Goal: Find specific page/section: Find specific page/section

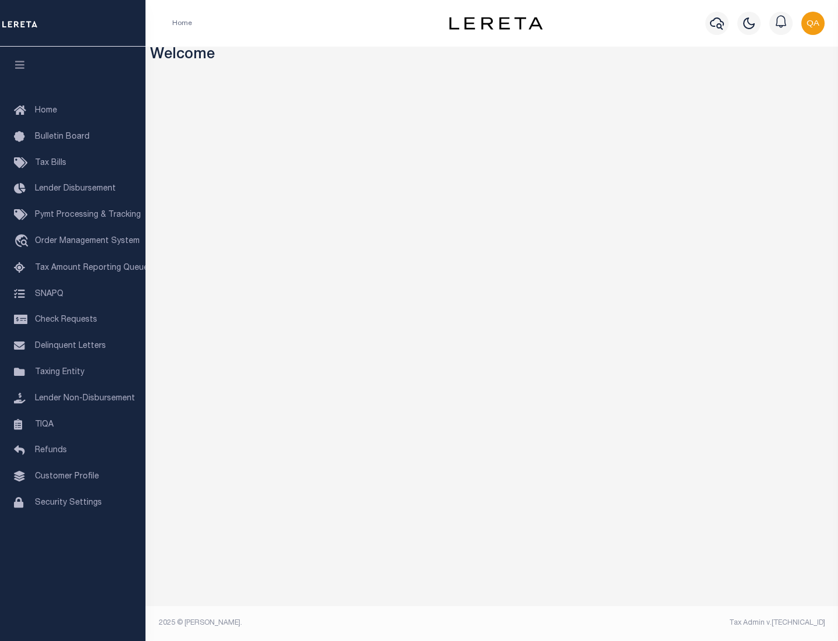
click at [73, 320] on span "Check Requests" at bounding box center [66, 320] width 62 height 8
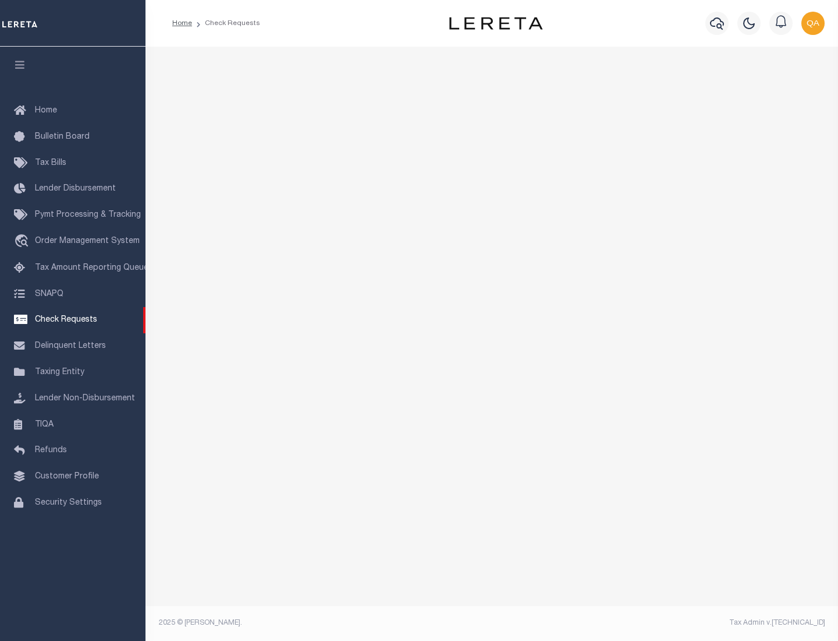
select select "50"
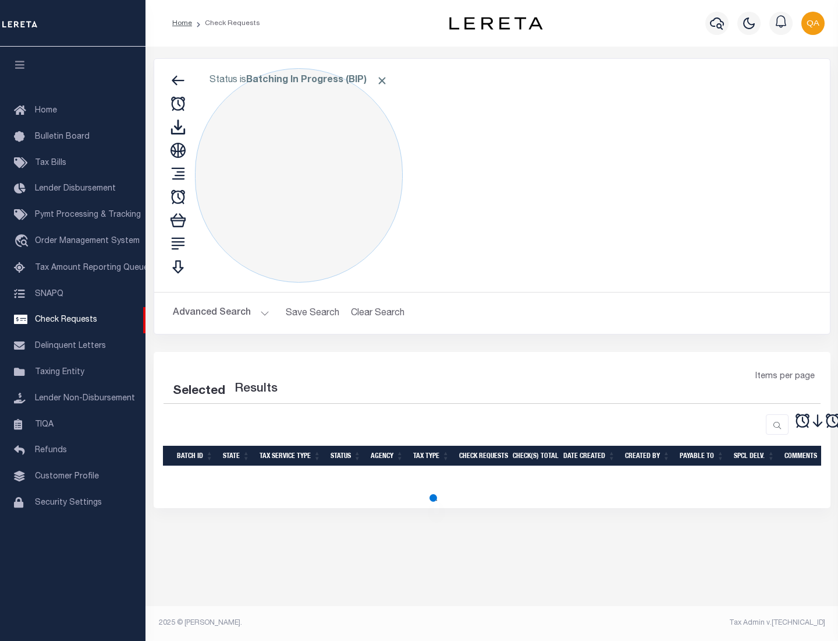
select select "50"
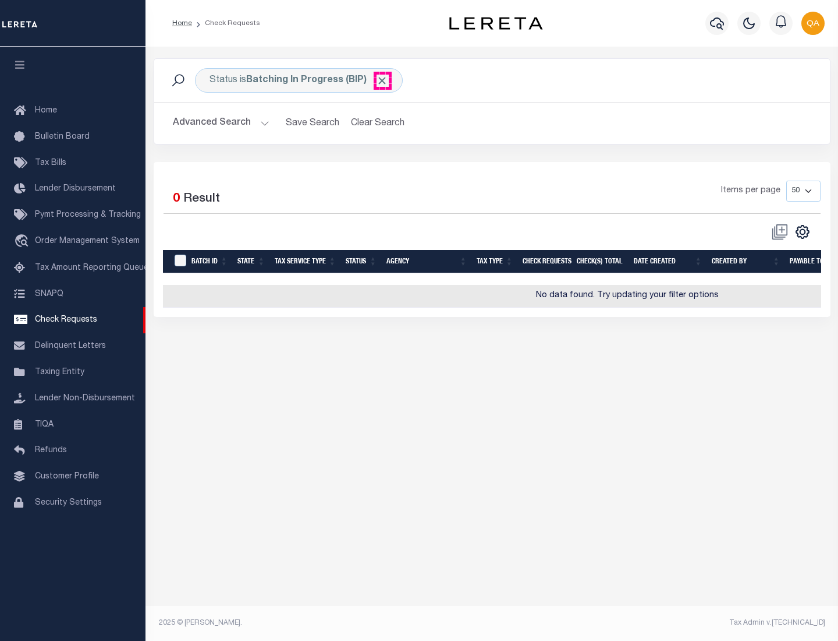
click at [383, 80] on span "Click to Remove" at bounding box center [382, 81] width 12 height 12
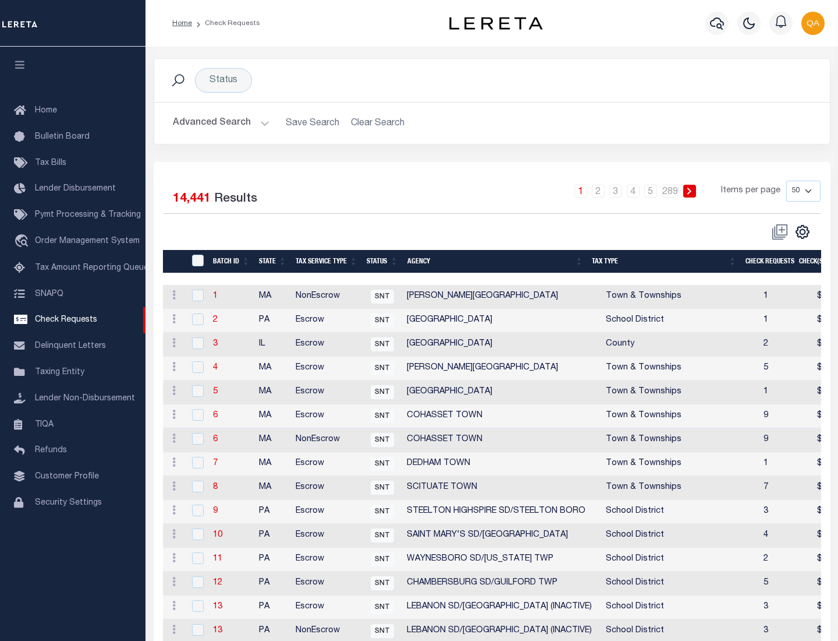
scroll to position [561, 0]
